Goal: Task Accomplishment & Management: Manage account settings

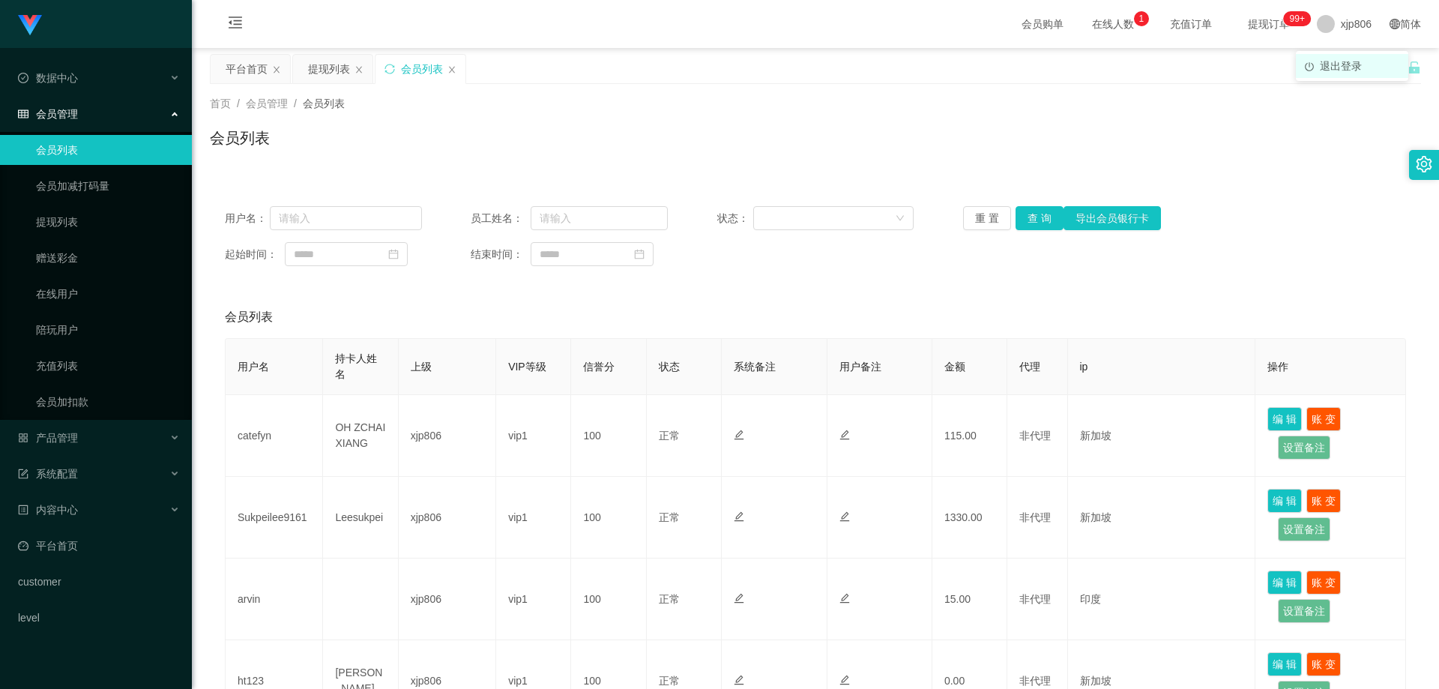
click at [1327, 64] on span "退出登录" at bounding box center [1341, 66] width 42 height 12
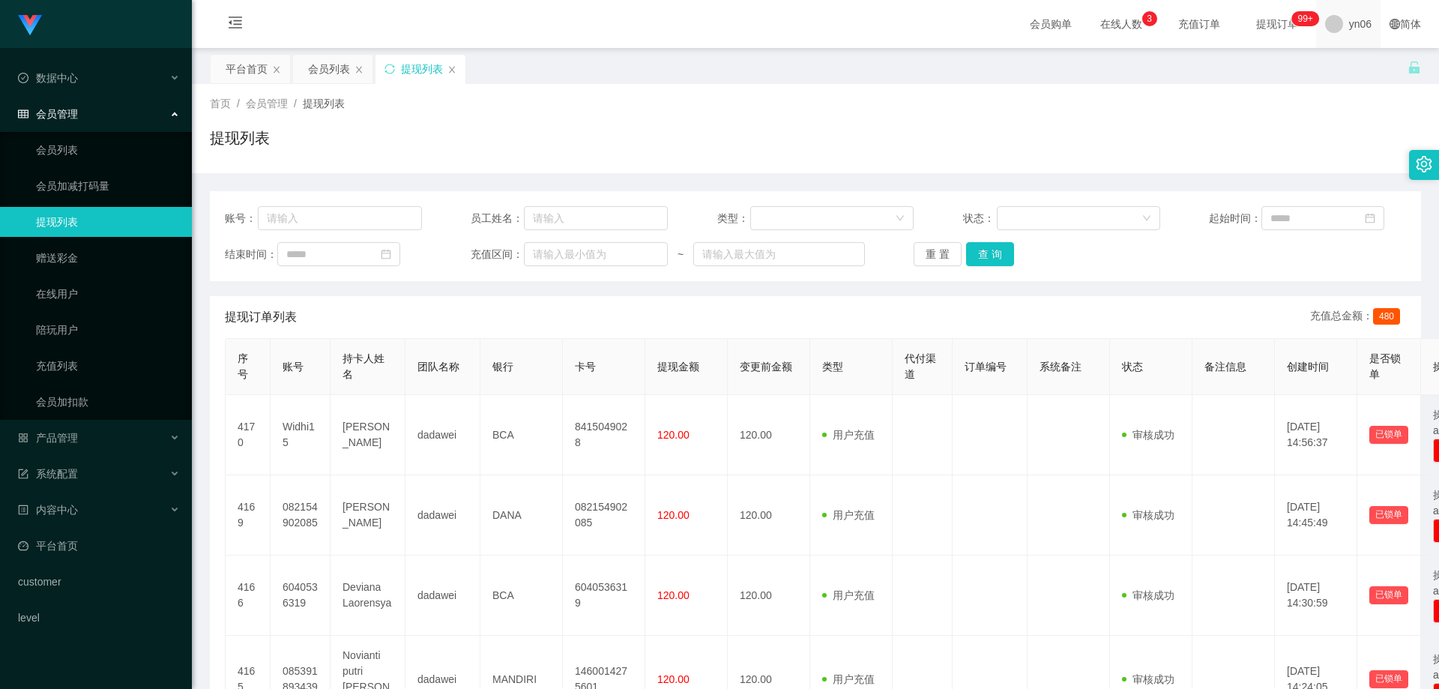
click at [1325, 25] on span at bounding box center [1334, 24] width 18 height 18
click at [1340, 75] on li "退出登录" at bounding box center [1361, 66] width 112 height 24
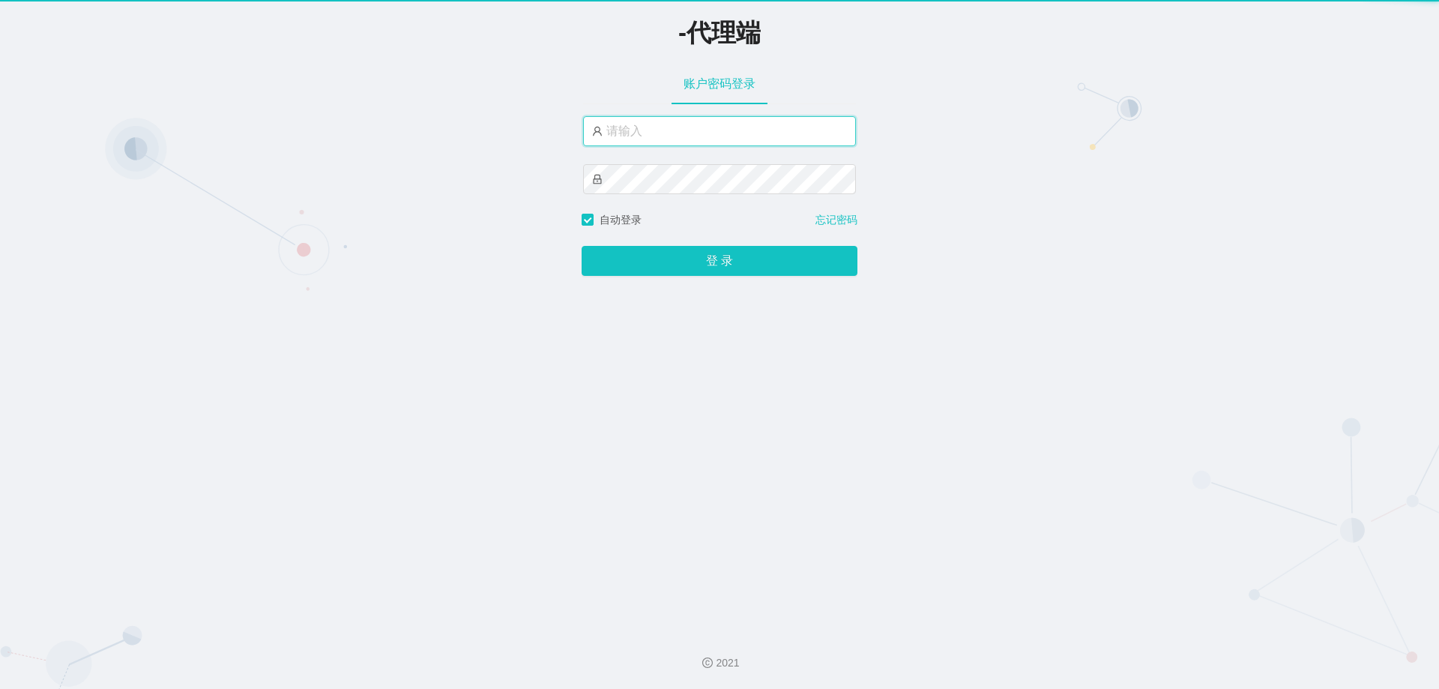
type input "xjp806"
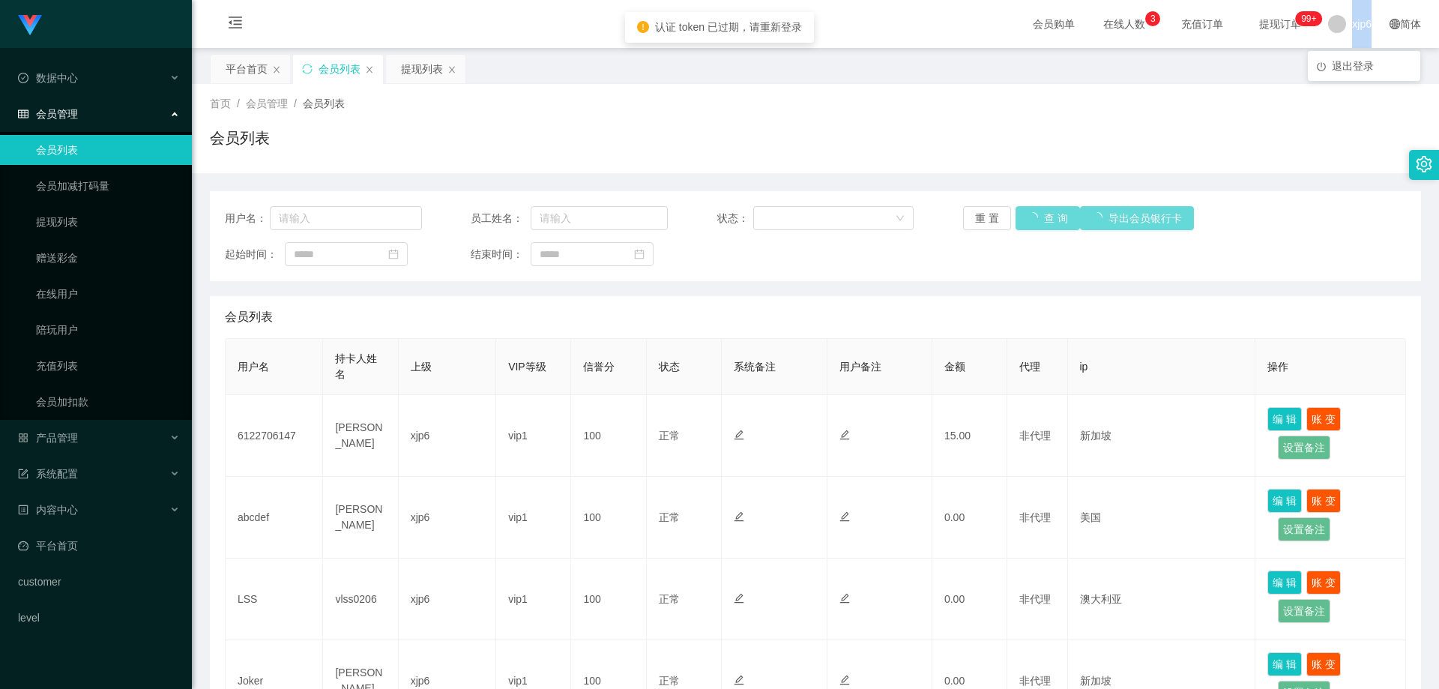
click at [1328, 24] on span at bounding box center [1337, 24] width 18 height 18
click at [1344, 56] on li "退出登录" at bounding box center [1364, 66] width 112 height 24
